Goal: Information Seeking & Learning: Learn about a topic

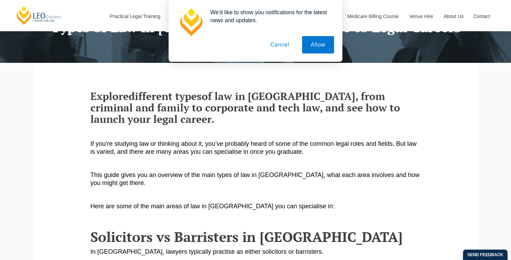
click at [284, 46] on button "Cancel" at bounding box center [280, 44] width 37 height 17
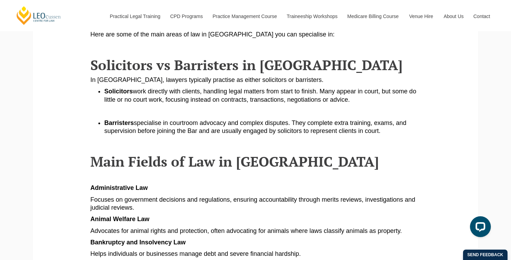
scroll to position [247, 0]
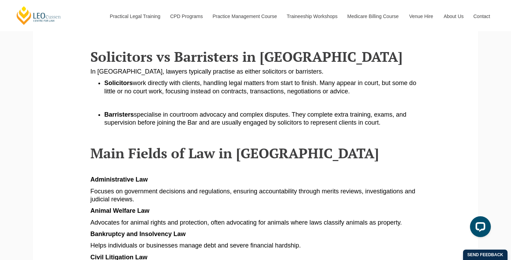
drag, startPoint x: 159, startPoint y: 80, endPoint x: 249, endPoint y: 80, distance: 90.8
click at [249, 80] on span "work directly with clients, handling legal matters from start to finish. Many a…" at bounding box center [260, 87] width 312 height 15
drag, startPoint x: 249, startPoint y: 80, endPoint x: 239, endPoint y: 79, distance: 10.9
click at [249, 80] on span "work directly with clients, handling legal matters from start to finish. Many a…" at bounding box center [260, 87] width 312 height 15
drag, startPoint x: 239, startPoint y: 79, endPoint x: 305, endPoint y: 84, distance: 66.3
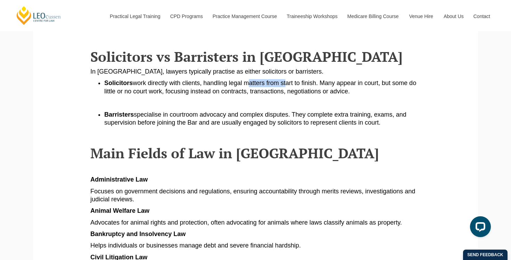
click at [305, 84] on li "Solicitors work directly with clients, handling legal matters from start to fin…" at bounding box center [262, 87] width 316 height 16
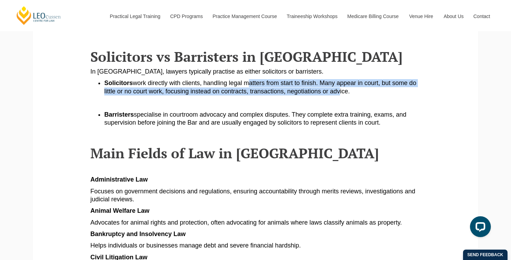
click at [305, 84] on span "work directly with clients, handling legal matters from start to finish. Many a…" at bounding box center [260, 87] width 312 height 15
drag, startPoint x: 309, startPoint y: 73, endPoint x: 325, endPoint y: 81, distance: 17.6
click at [325, 81] on li "Solicitors work directly with clients, handling legal matters from start to fin…" at bounding box center [262, 87] width 316 height 16
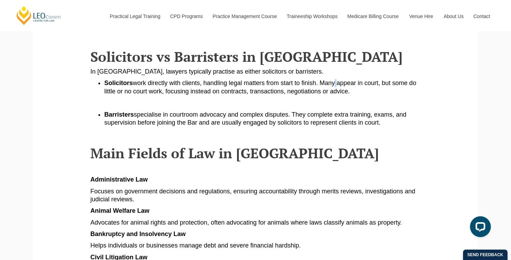
drag, startPoint x: 320, startPoint y: 73, endPoint x: 323, endPoint y: 78, distance: 5.4
click at [323, 80] on span "work directly with clients, handling legal matters from start to finish. Many a…" at bounding box center [260, 87] width 312 height 15
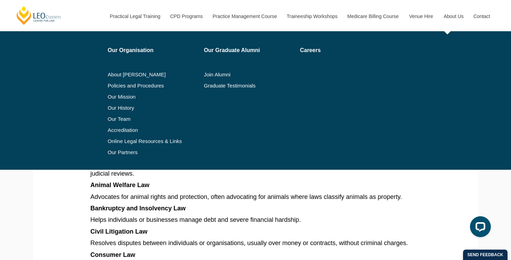
scroll to position [244, 0]
